Goal: Obtain resource: Obtain resource

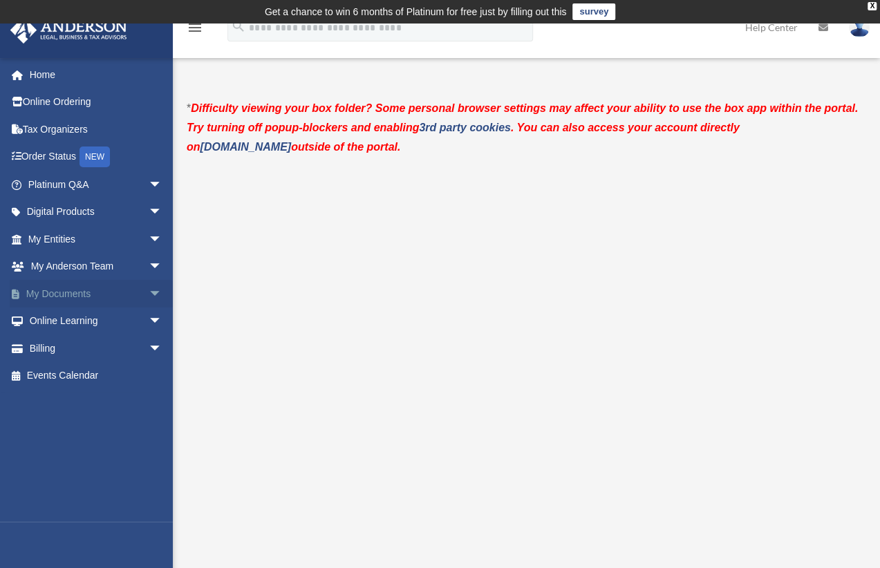
click at [92, 292] on link "My Documents arrow_drop_down" at bounding box center [96, 294] width 173 height 28
click at [149, 291] on span "arrow_drop_down" at bounding box center [163, 294] width 28 height 28
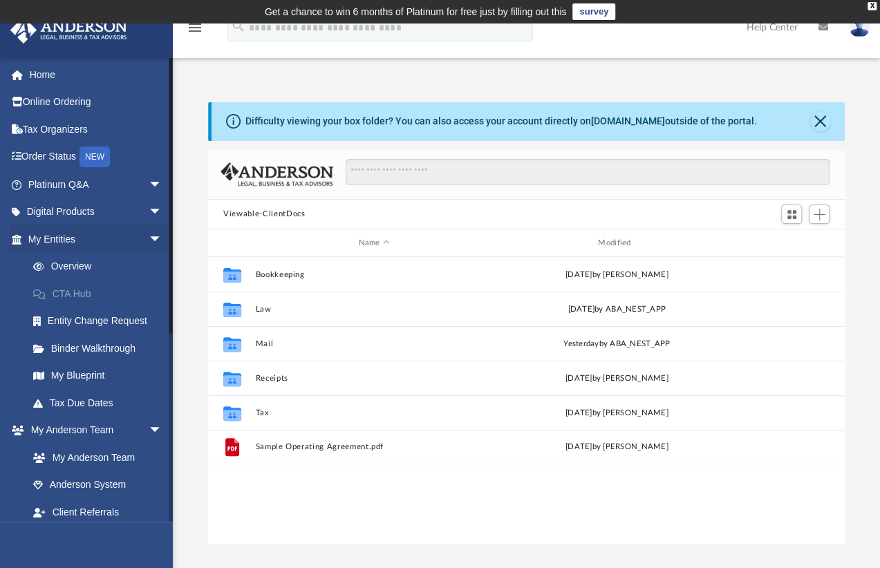
scroll to position [303, 625]
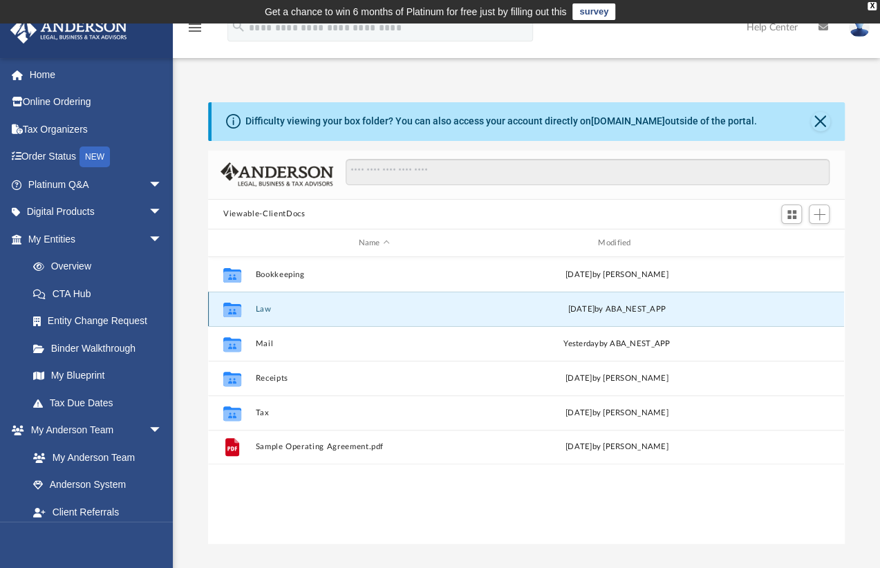
click at [264, 307] on button "Law" at bounding box center [374, 309] width 237 height 9
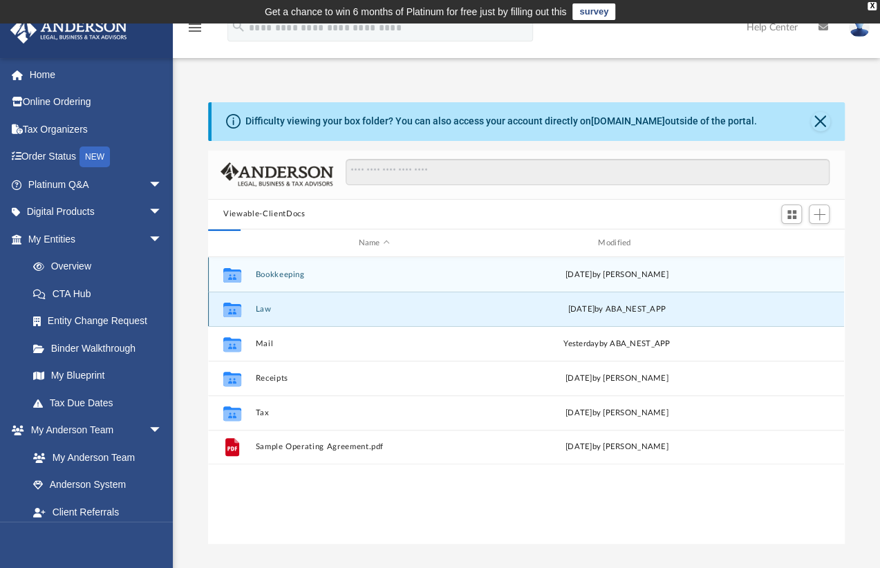
click at [264, 307] on button "Law" at bounding box center [374, 309] width 237 height 9
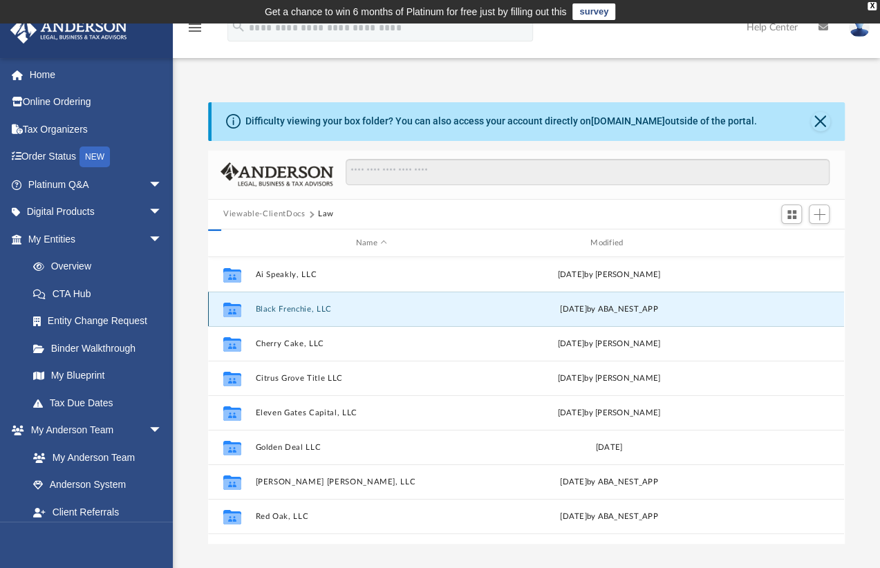
click at [264, 307] on button "Black Frenchie, LLC" at bounding box center [372, 309] width 232 height 9
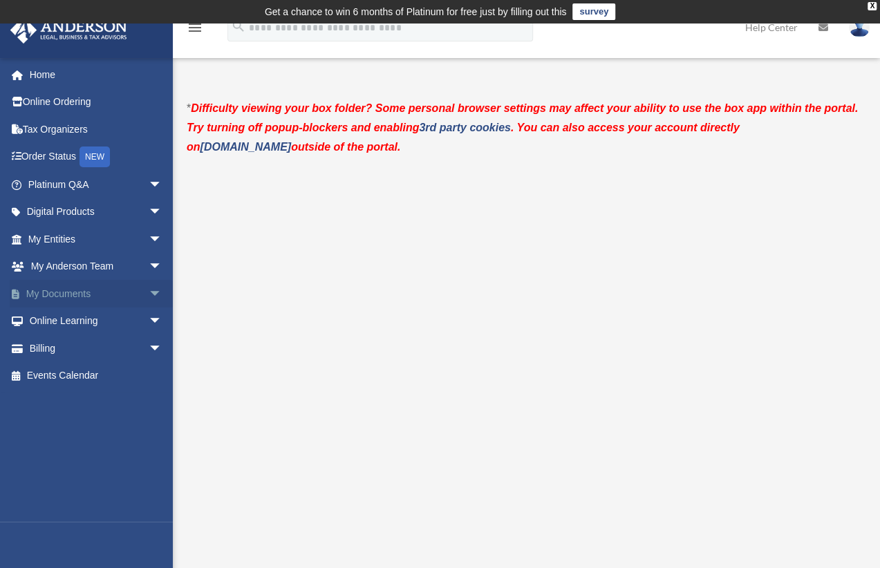
click at [98, 291] on link "My Documents arrow_drop_down" at bounding box center [96, 294] width 173 height 28
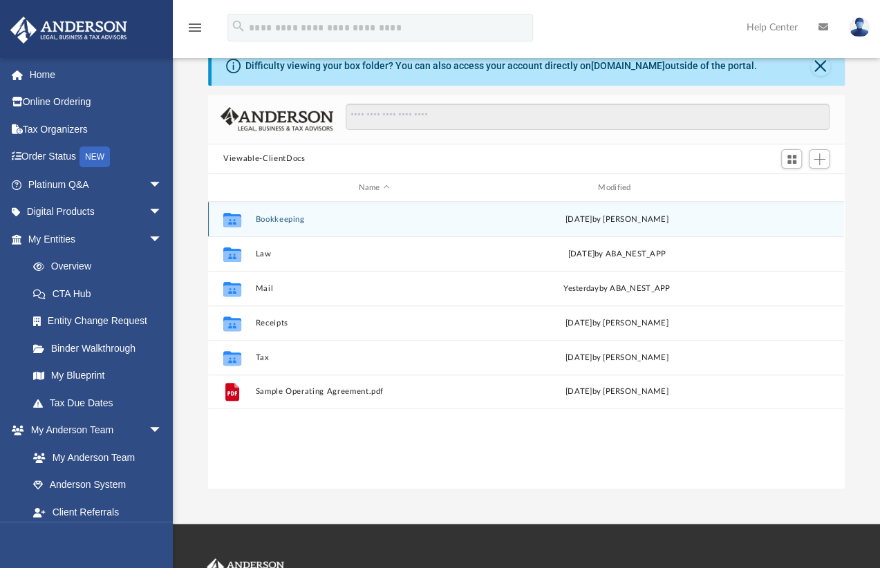
scroll to position [69, 0]
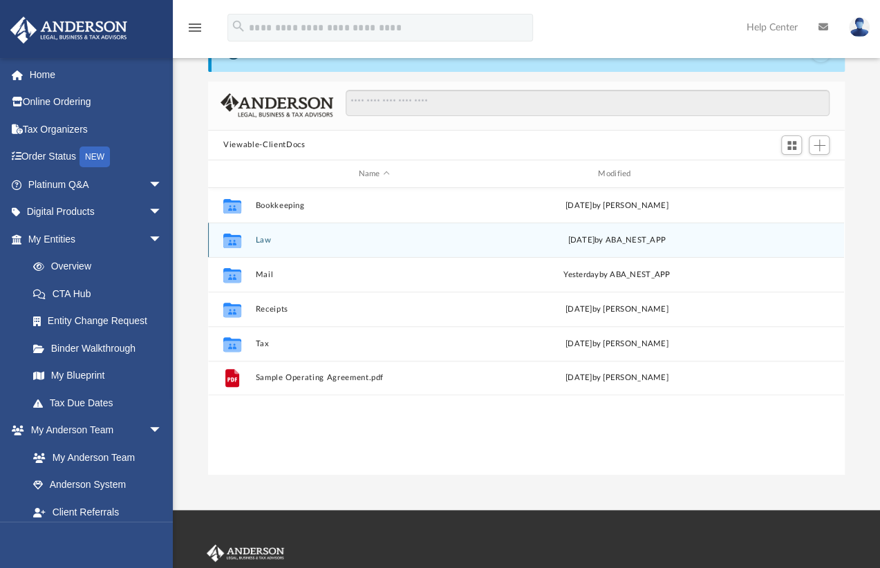
click at [267, 240] on button "Law" at bounding box center [374, 240] width 237 height 9
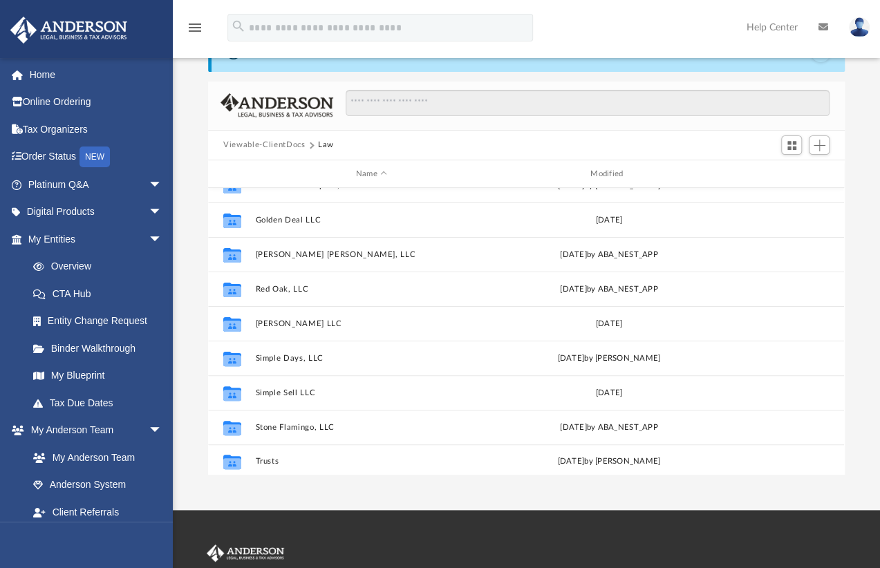
scroll to position [162, 0]
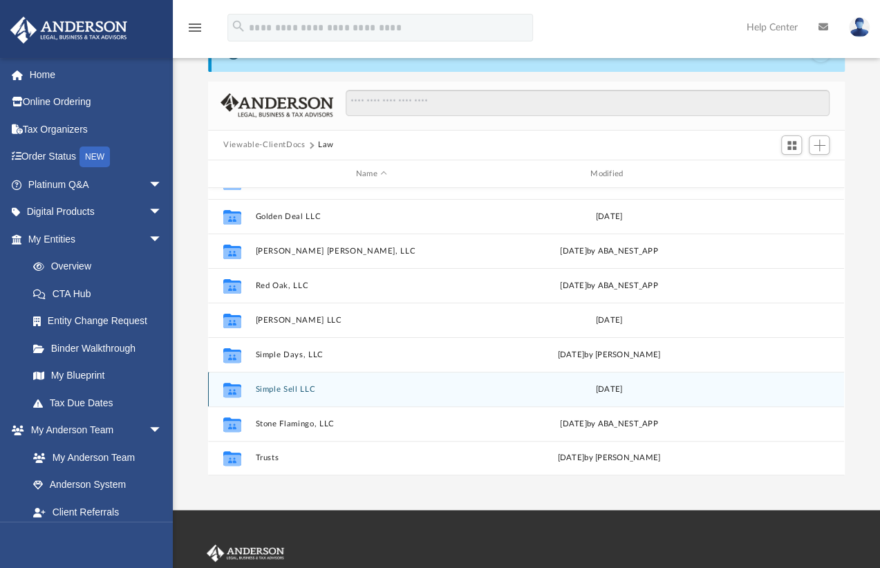
click at [299, 390] on button "Simple Sell LLC" at bounding box center [372, 389] width 232 height 9
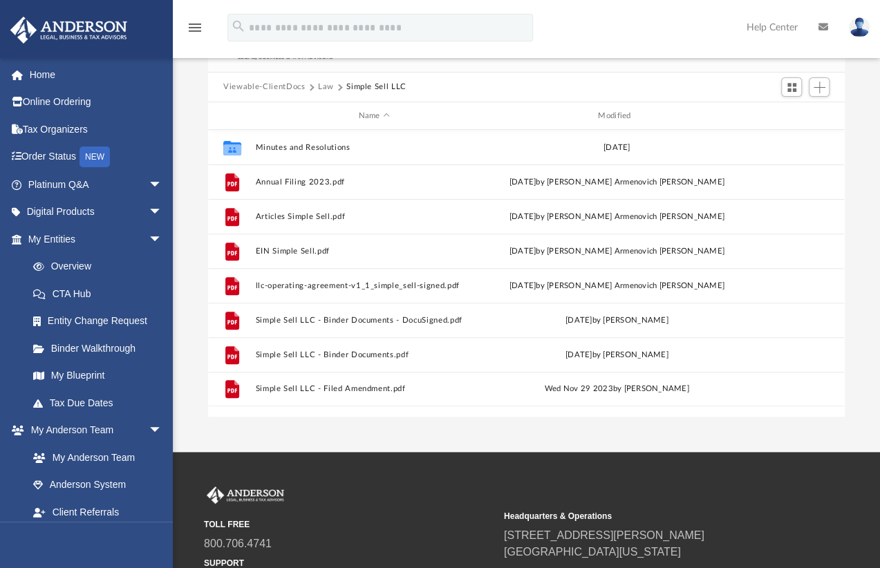
scroll to position [138, 0]
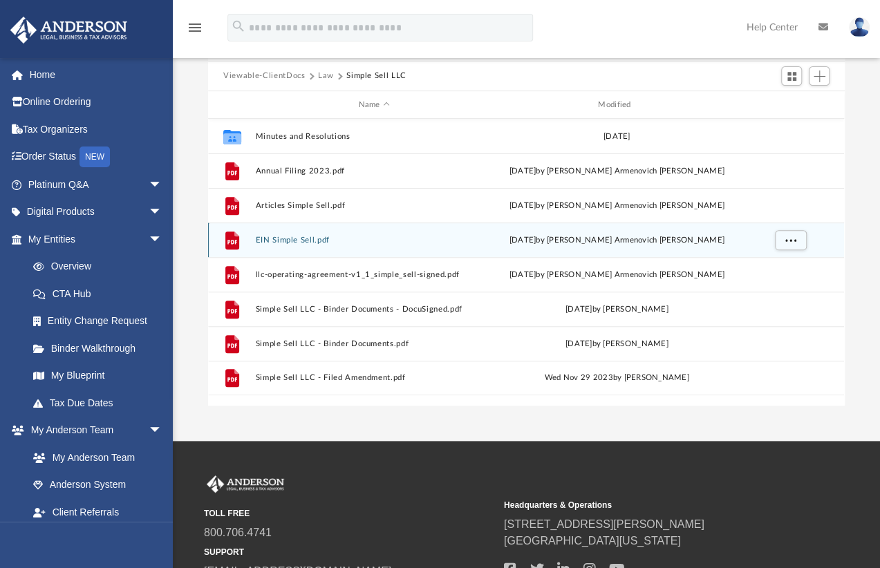
click at [293, 238] on button "EIN Simple Sell.pdf" at bounding box center [374, 240] width 237 height 9
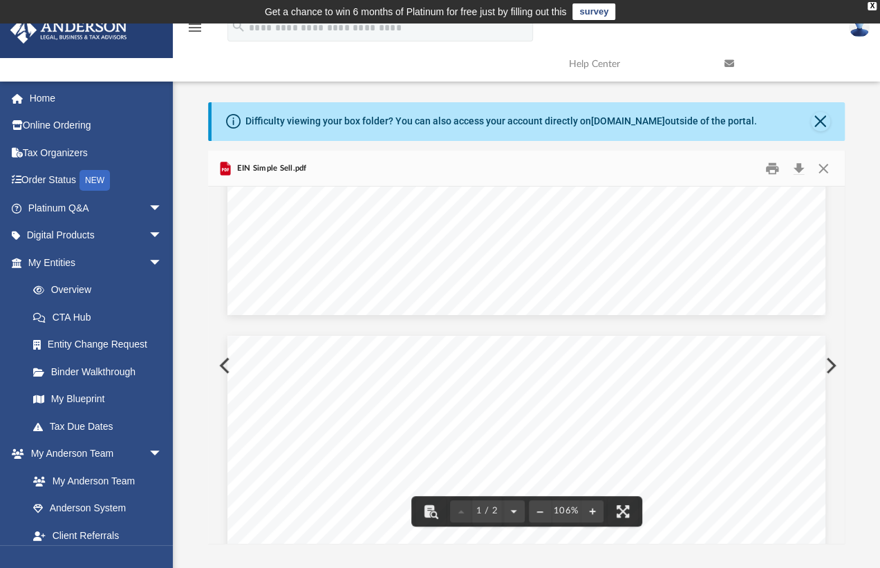
scroll to position [540, 0]
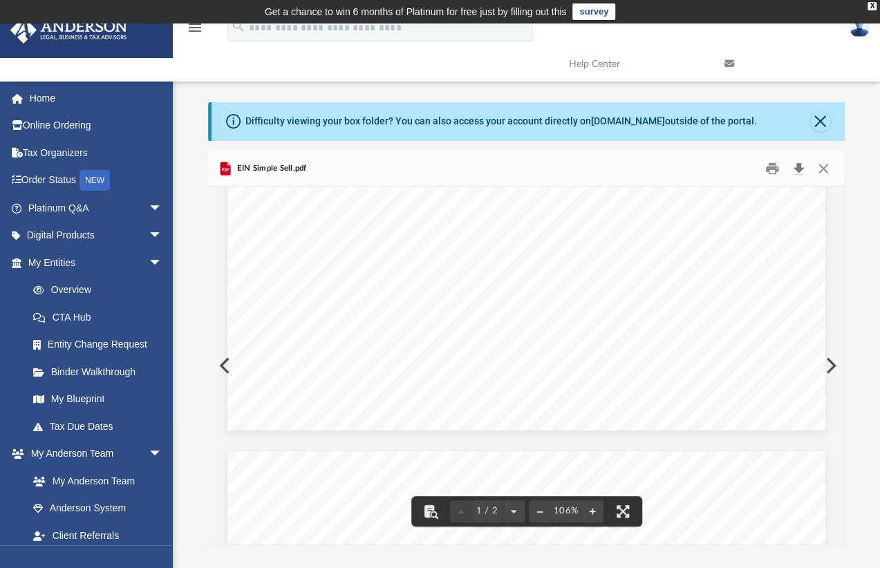
click at [796, 169] on button "Download" at bounding box center [798, 168] width 25 height 21
click at [825, 167] on button "Close" at bounding box center [822, 168] width 25 height 21
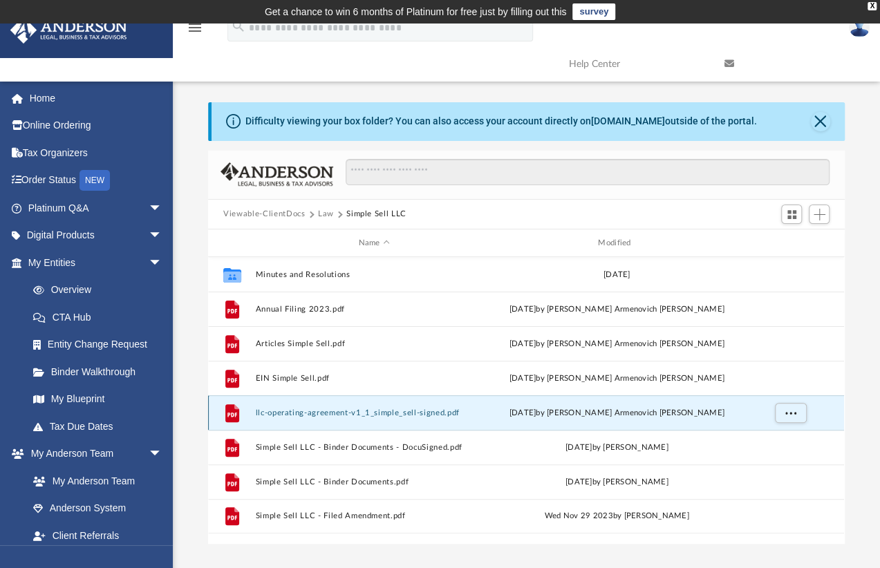
click at [288, 413] on button "llc-operating-agreement-v1_1_simple_sell-signed.pdf" at bounding box center [374, 412] width 237 height 9
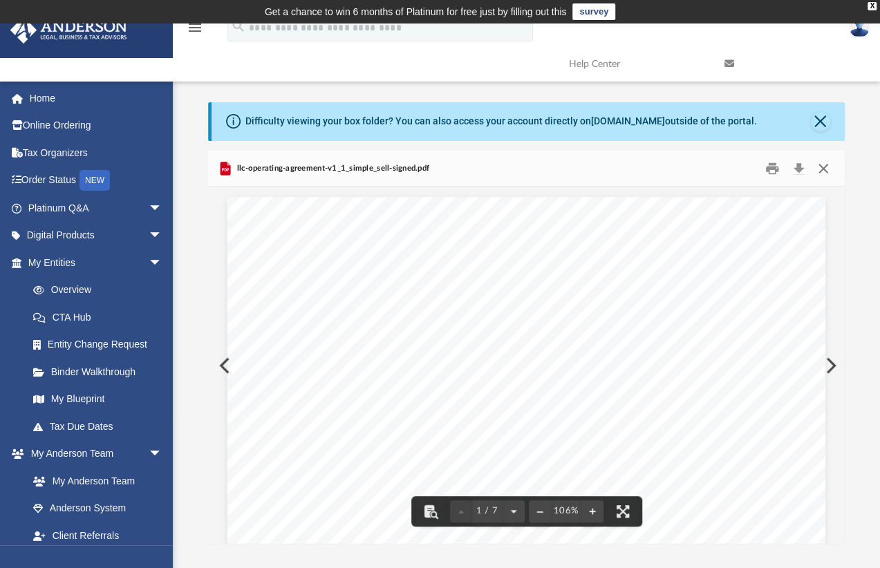
click at [822, 170] on button "Close" at bounding box center [822, 168] width 25 height 21
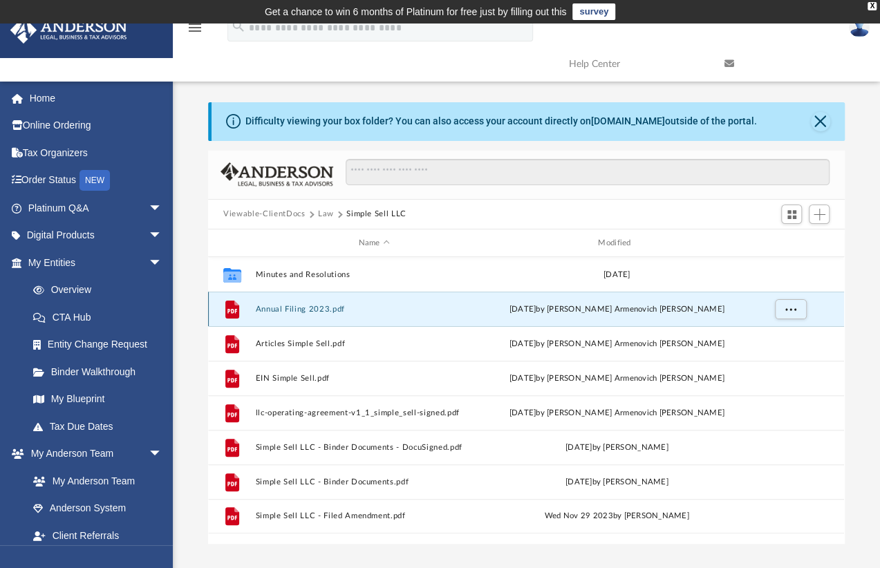
click at [326, 308] on button "Annual Filing 2023.pdf" at bounding box center [374, 309] width 237 height 9
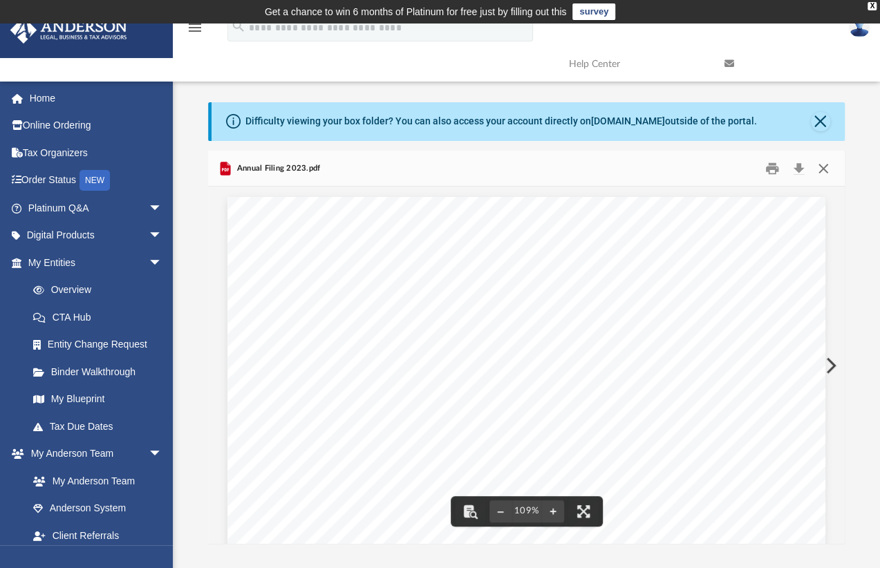
click at [822, 169] on button "Close" at bounding box center [822, 168] width 25 height 21
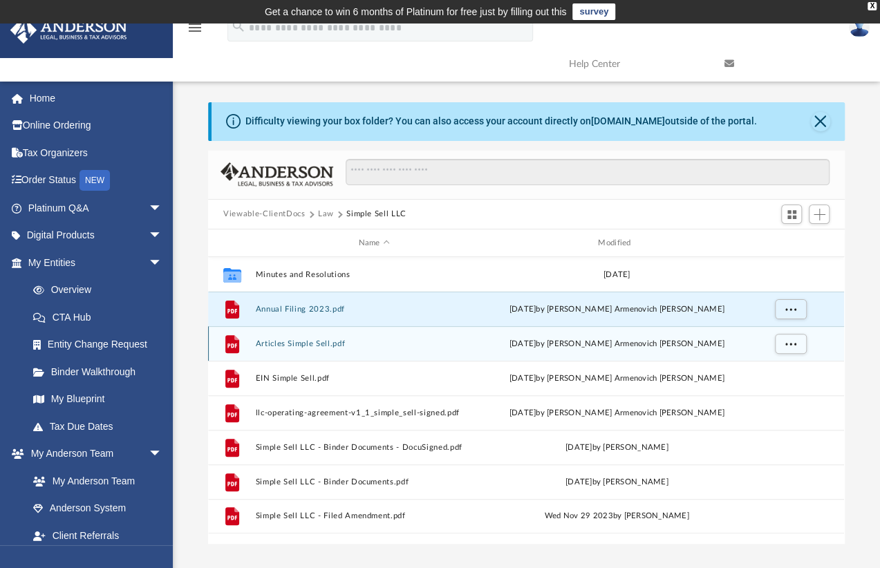
click at [311, 347] on button "Articles Simple Sell.pdf" at bounding box center [374, 343] width 237 height 9
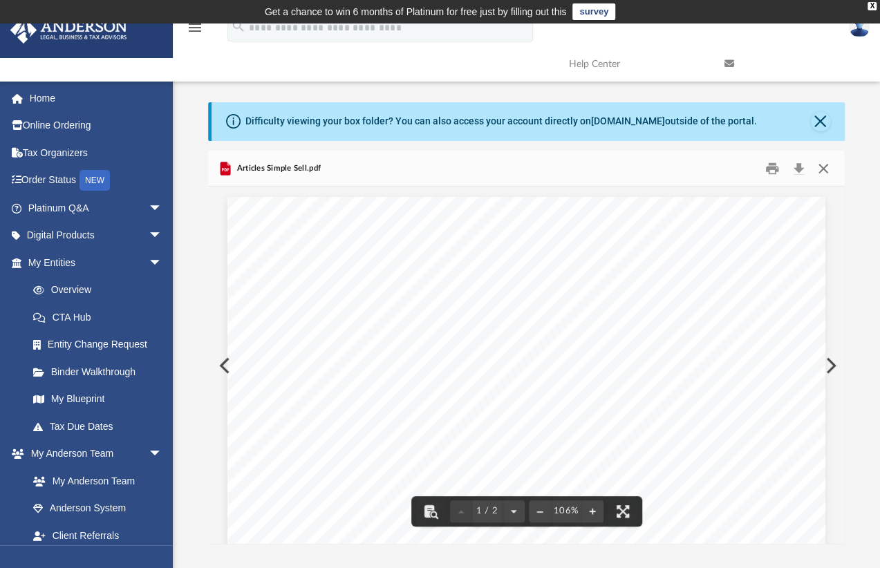
click at [820, 167] on button "Close" at bounding box center [822, 168] width 25 height 21
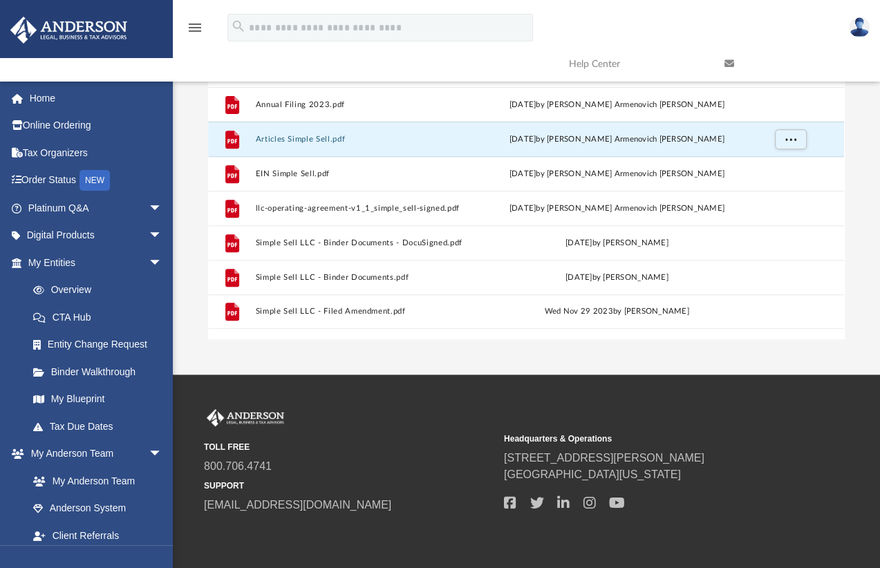
scroll to position [207, 0]
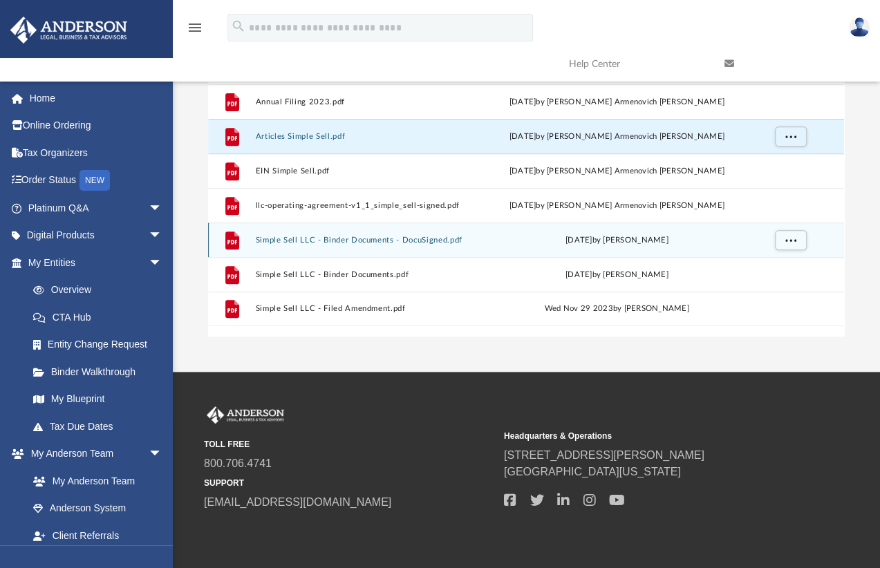
click at [352, 245] on div "File Simple Sell LLC - Binder Documents - DocuSigned.pdf Wed Apr 3 2024 by Wend…" at bounding box center [526, 240] width 636 height 35
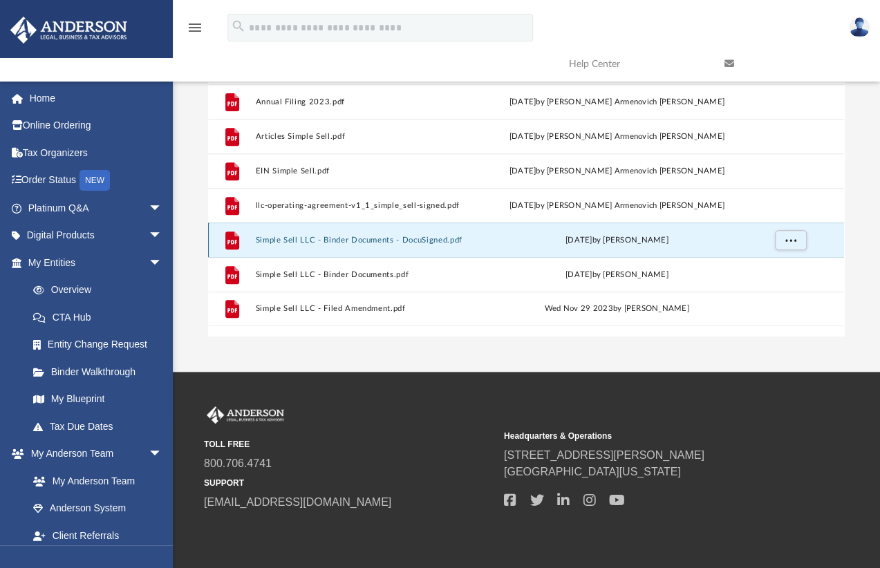
click at [351, 241] on button "Simple Sell LLC - Binder Documents - DocuSigned.pdf" at bounding box center [374, 240] width 237 height 9
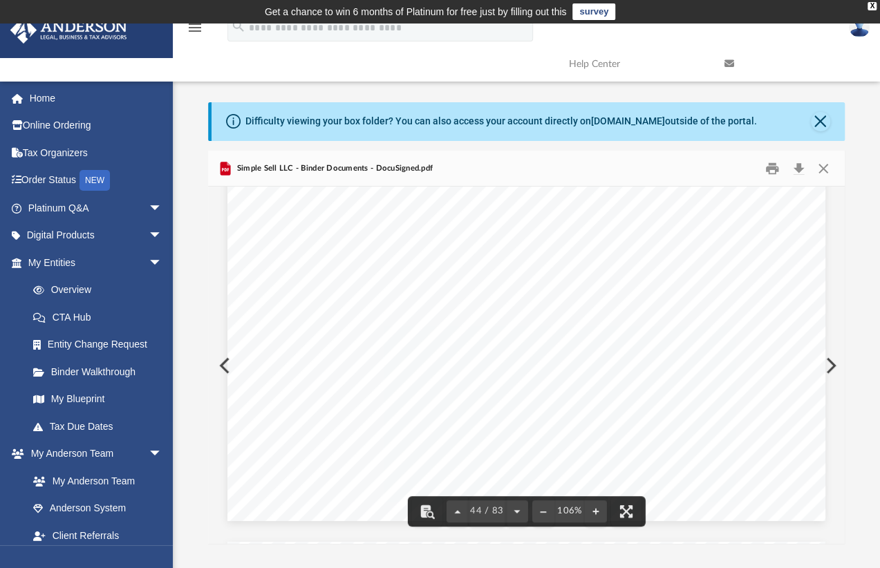
scroll to position [34288, 0]
click at [821, 126] on button "Close" at bounding box center [820, 121] width 19 height 19
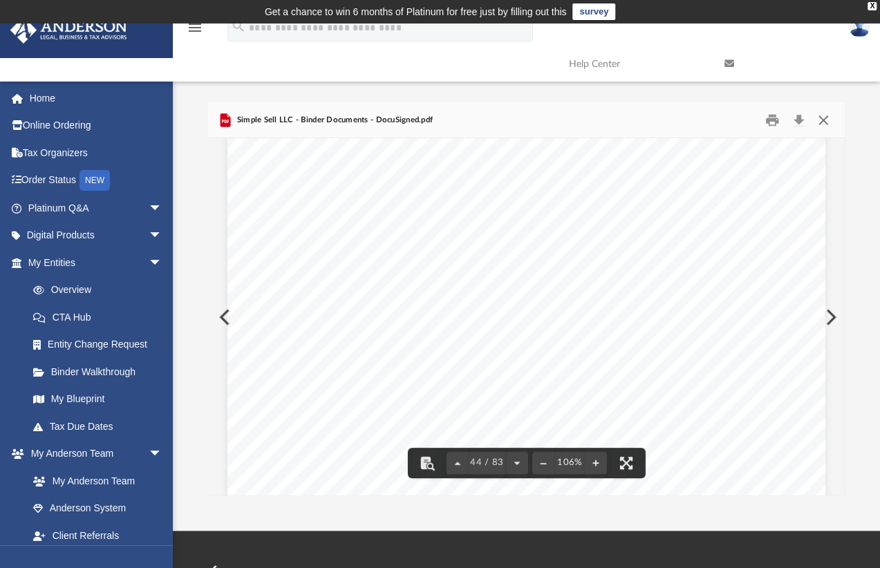
click at [825, 120] on button "Close" at bounding box center [822, 119] width 25 height 21
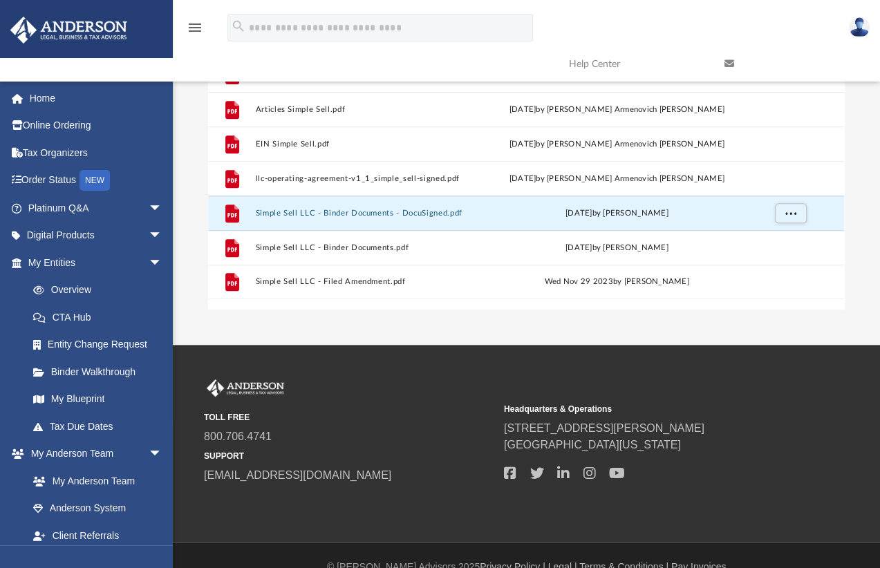
scroll to position [69, 0]
